Goal: Task Accomplishment & Management: Manage account settings

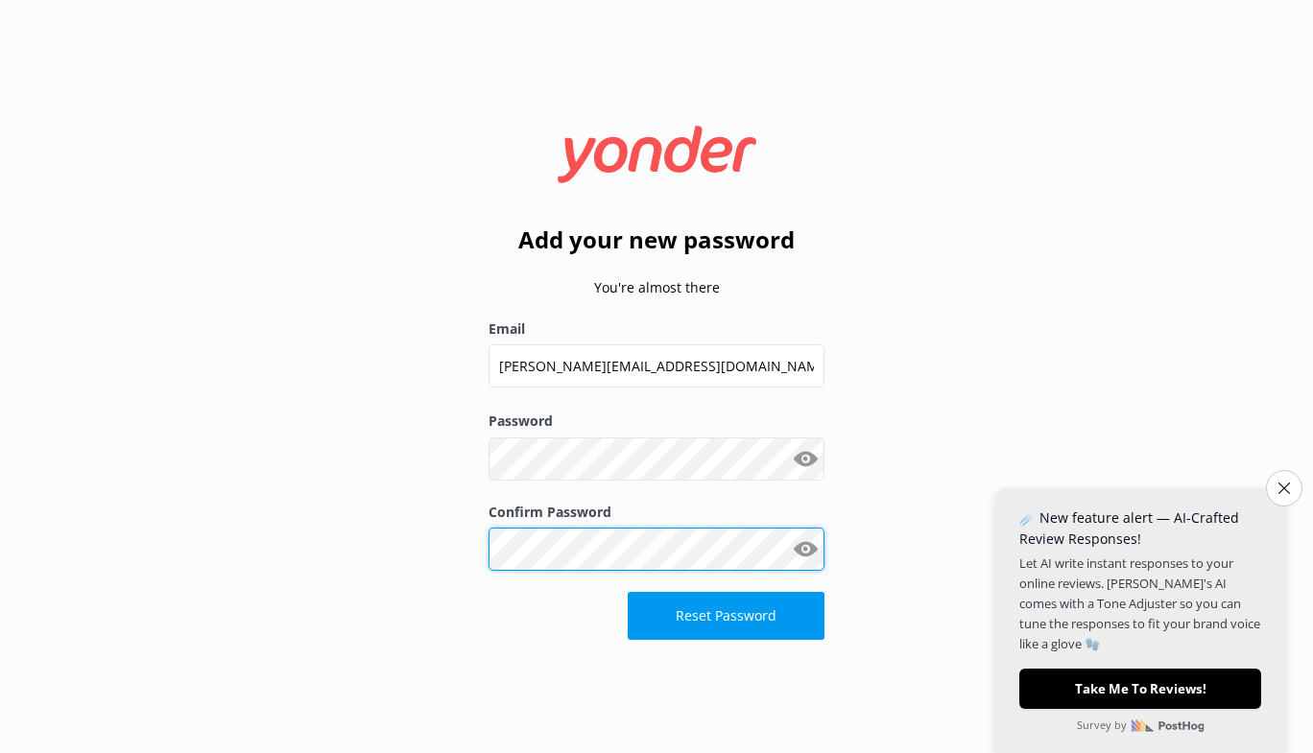
click button "Reset Password" at bounding box center [726, 616] width 197 height 48
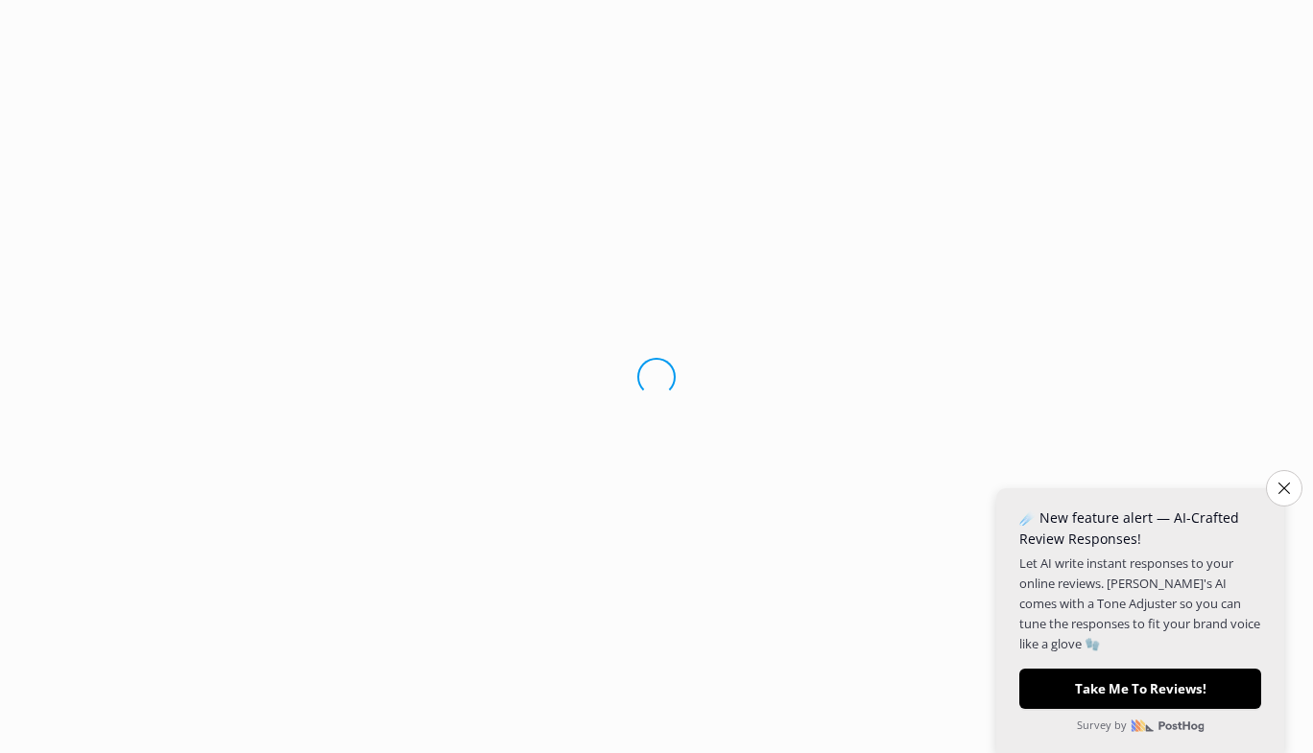
click at [1275, 483] on button "Close survey" at bounding box center [1284, 488] width 36 height 36
